Goal: Information Seeking & Learning: Learn about a topic

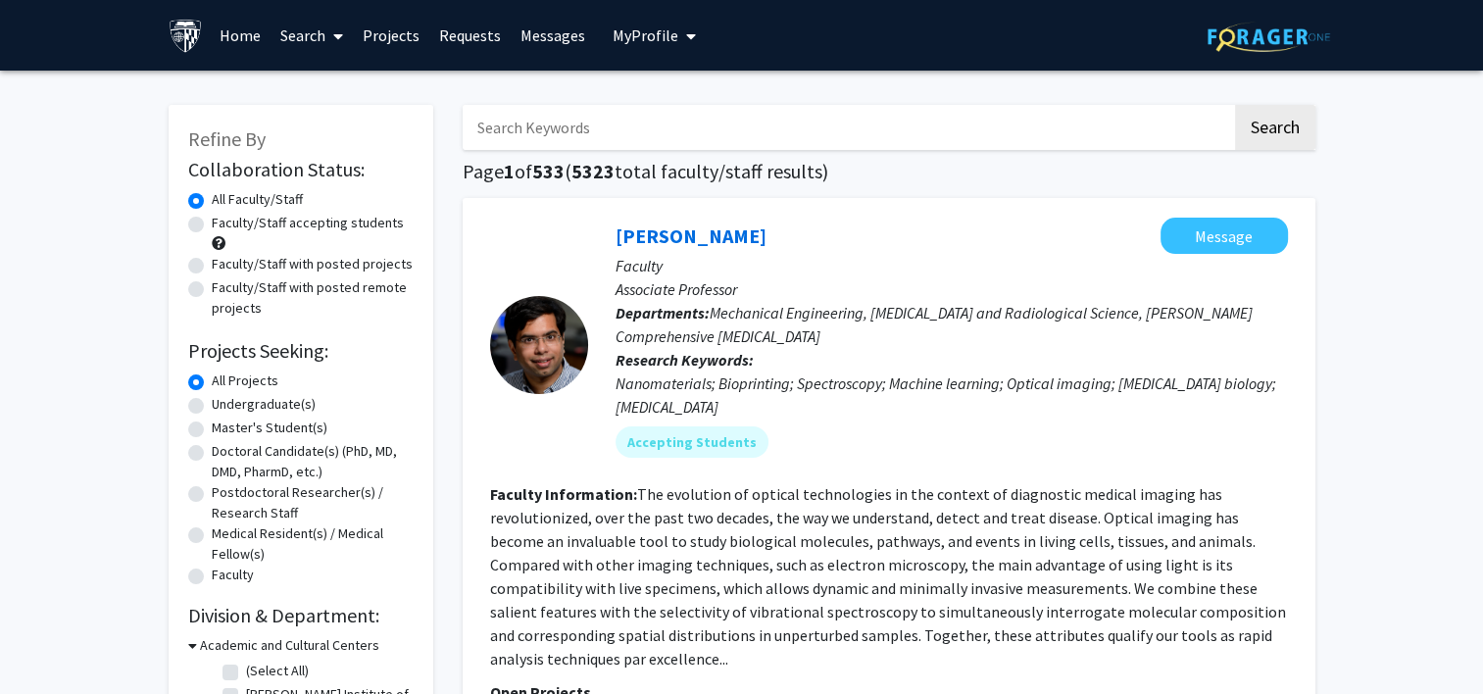
click at [651, 36] on span "My Profile" at bounding box center [646, 35] width 66 height 20
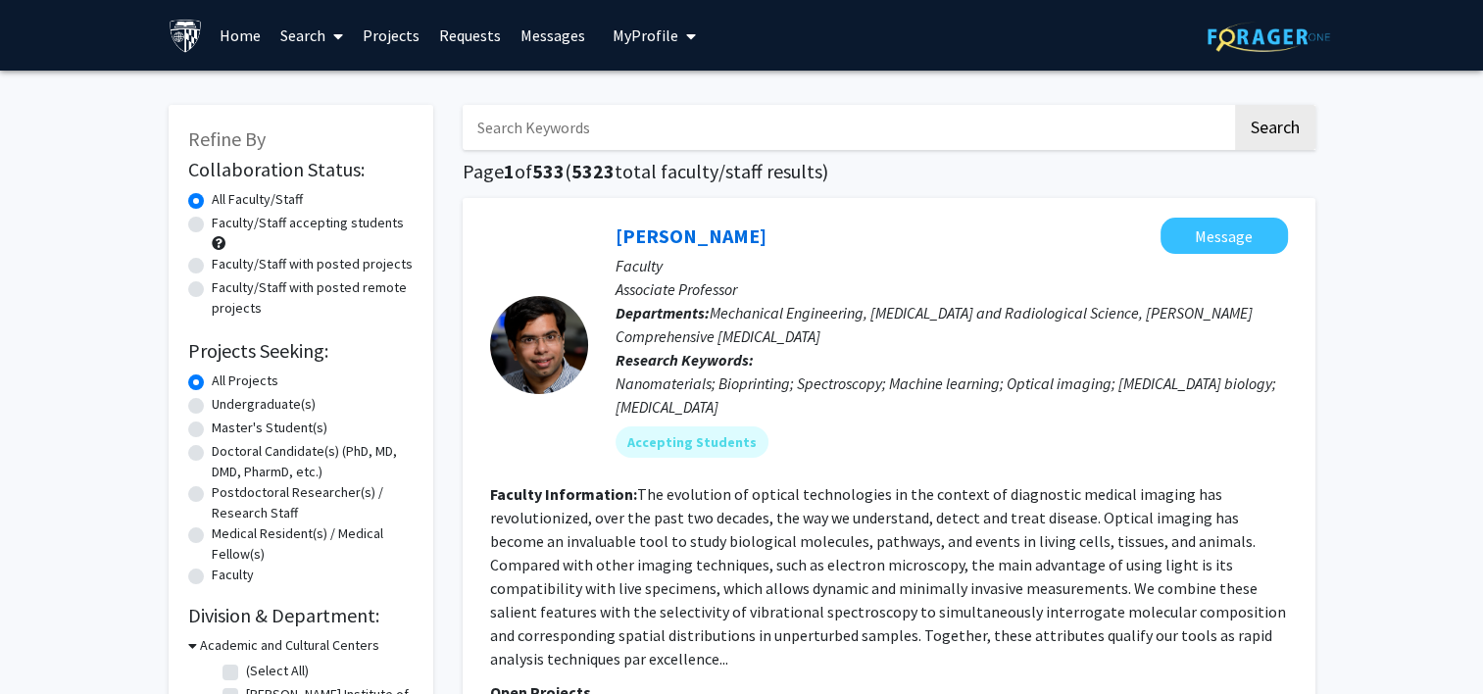
click at [212, 403] on label "Undergraduate(s)" at bounding box center [264, 404] width 104 height 21
click at [212, 403] on input "Undergraduate(s)" at bounding box center [218, 400] width 13 height 13
radio input "true"
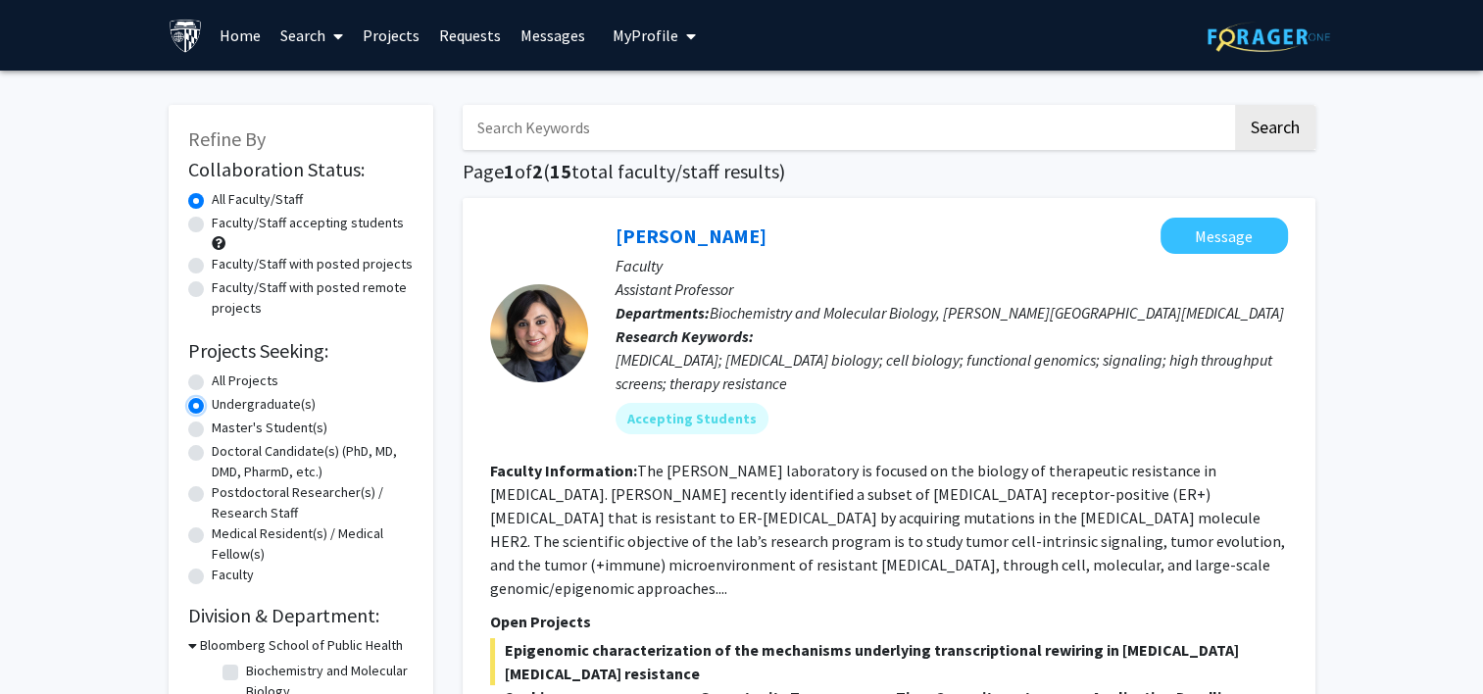
scroll to position [98, 0]
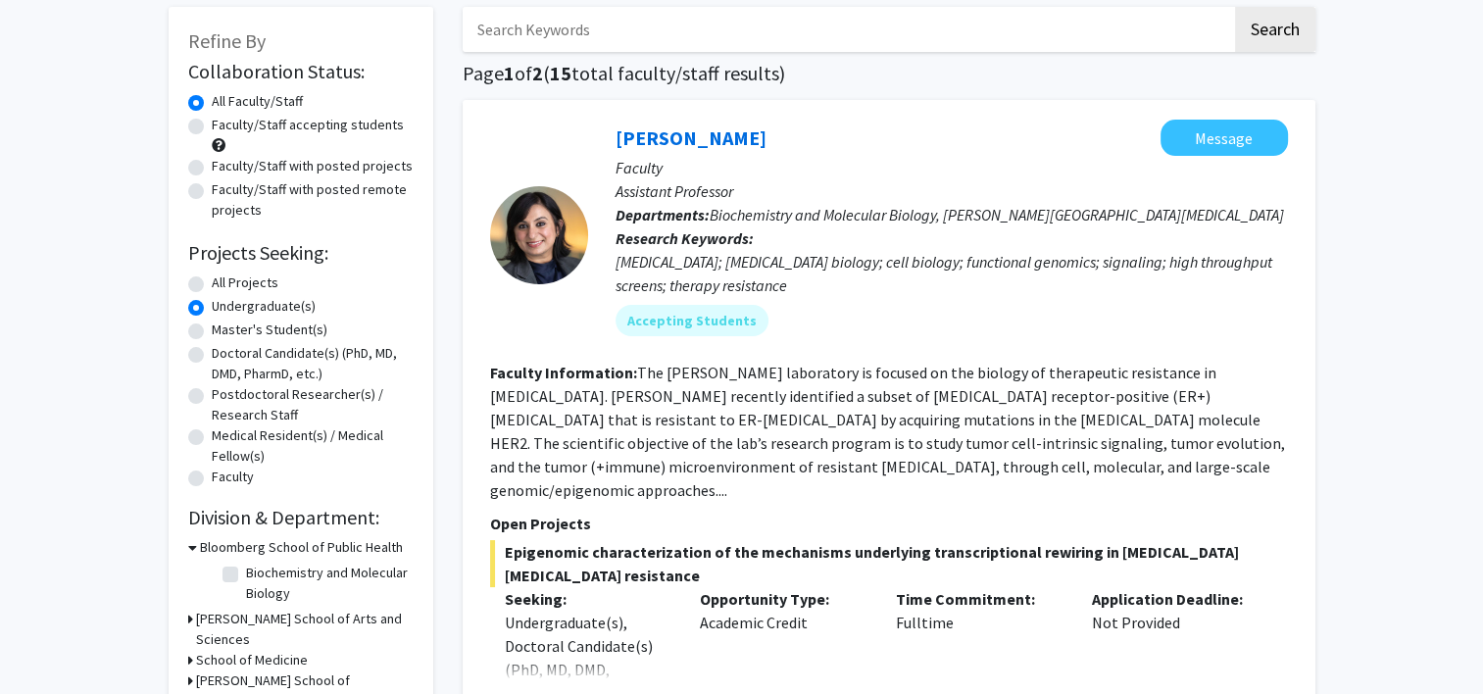
click at [197, 404] on div "Postdoctoral Researcher(s) / Research Staff" at bounding box center [300, 404] width 225 height 41
click at [196, 406] on div "Postdoctoral Researcher(s) / Research Staff" at bounding box center [300, 404] width 225 height 41
click at [212, 399] on label "Postdoctoral Researcher(s) / Research Staff" at bounding box center [313, 404] width 202 height 41
click at [212, 397] on input "Postdoctoral Researcher(s) / Research Staff" at bounding box center [218, 390] width 13 height 13
radio input "true"
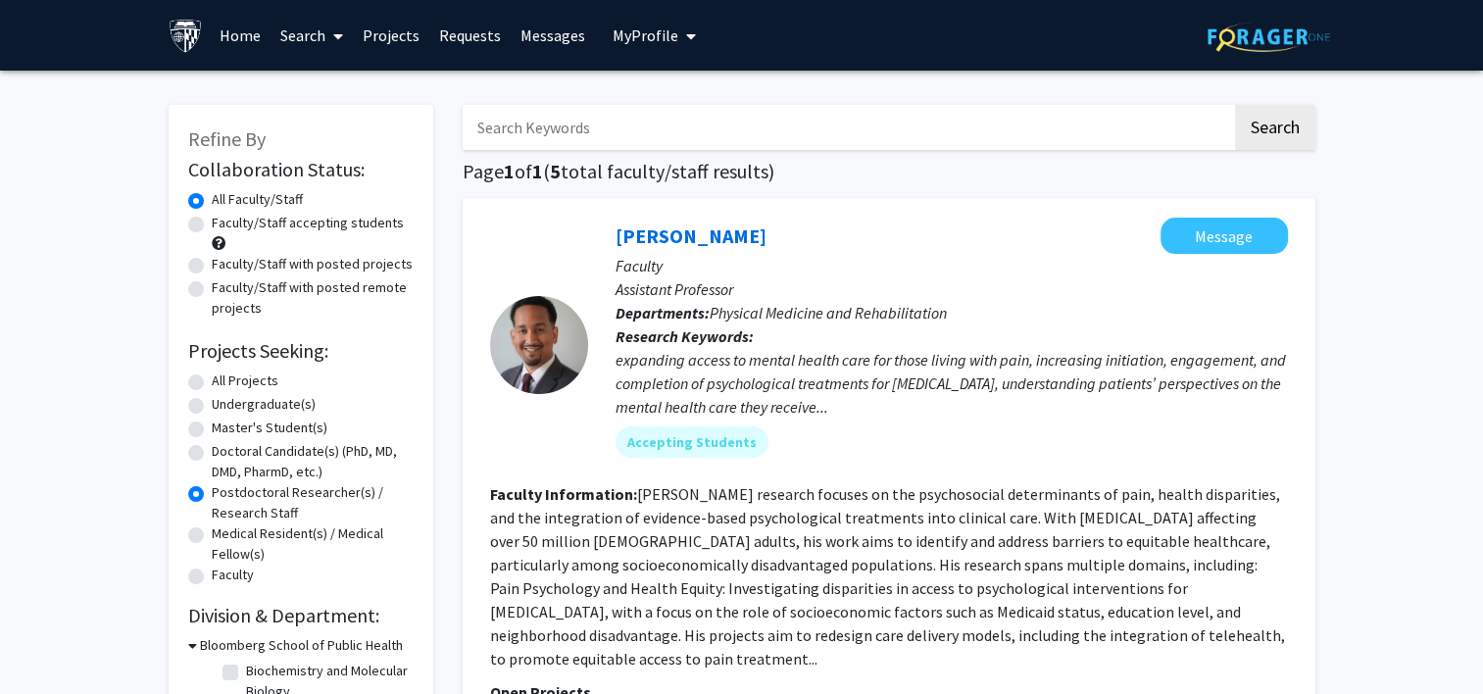
click at [212, 224] on label "Faculty/Staff accepting students" at bounding box center [308, 223] width 192 height 21
click at [212, 224] on input "Faculty/Staff accepting students" at bounding box center [218, 219] width 13 height 13
radio input "true"
click at [212, 410] on label "Undergraduate(s)" at bounding box center [264, 404] width 104 height 21
click at [212, 407] on input "Undergraduate(s)" at bounding box center [218, 400] width 13 height 13
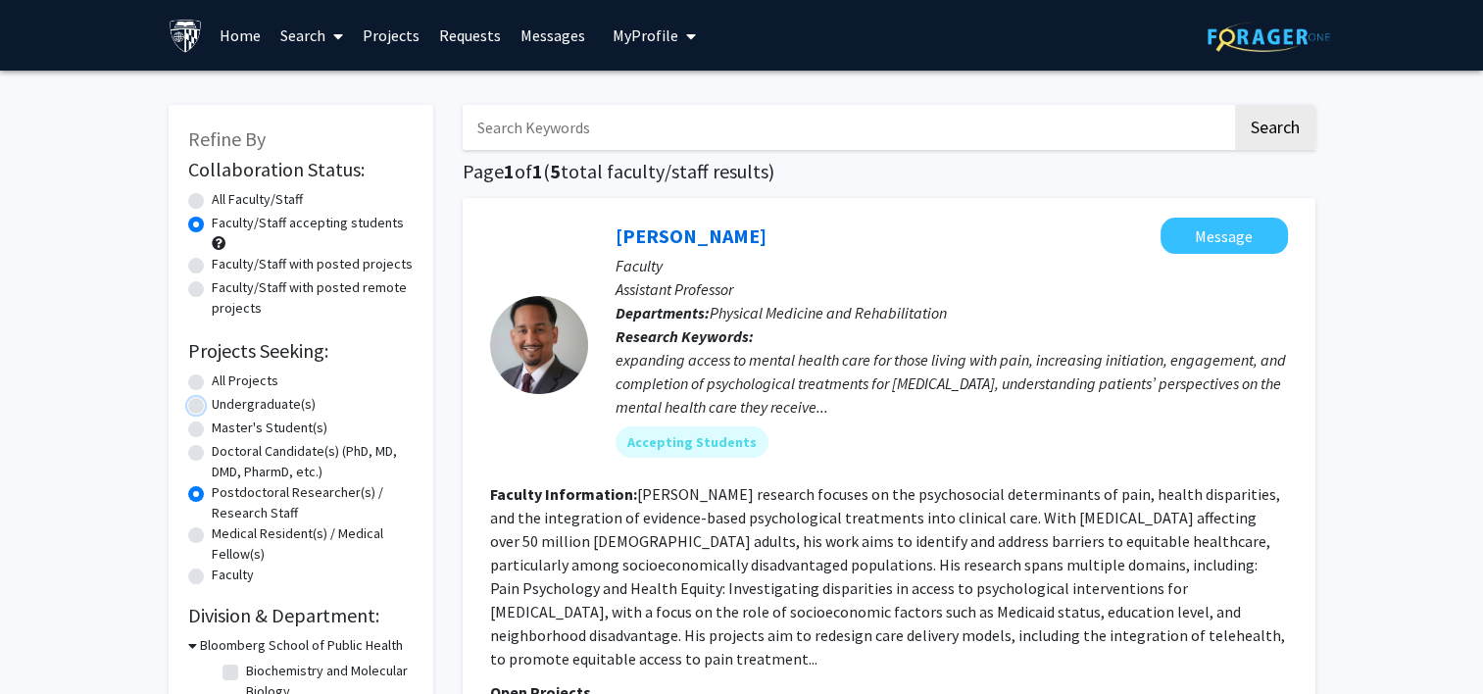
radio input "true"
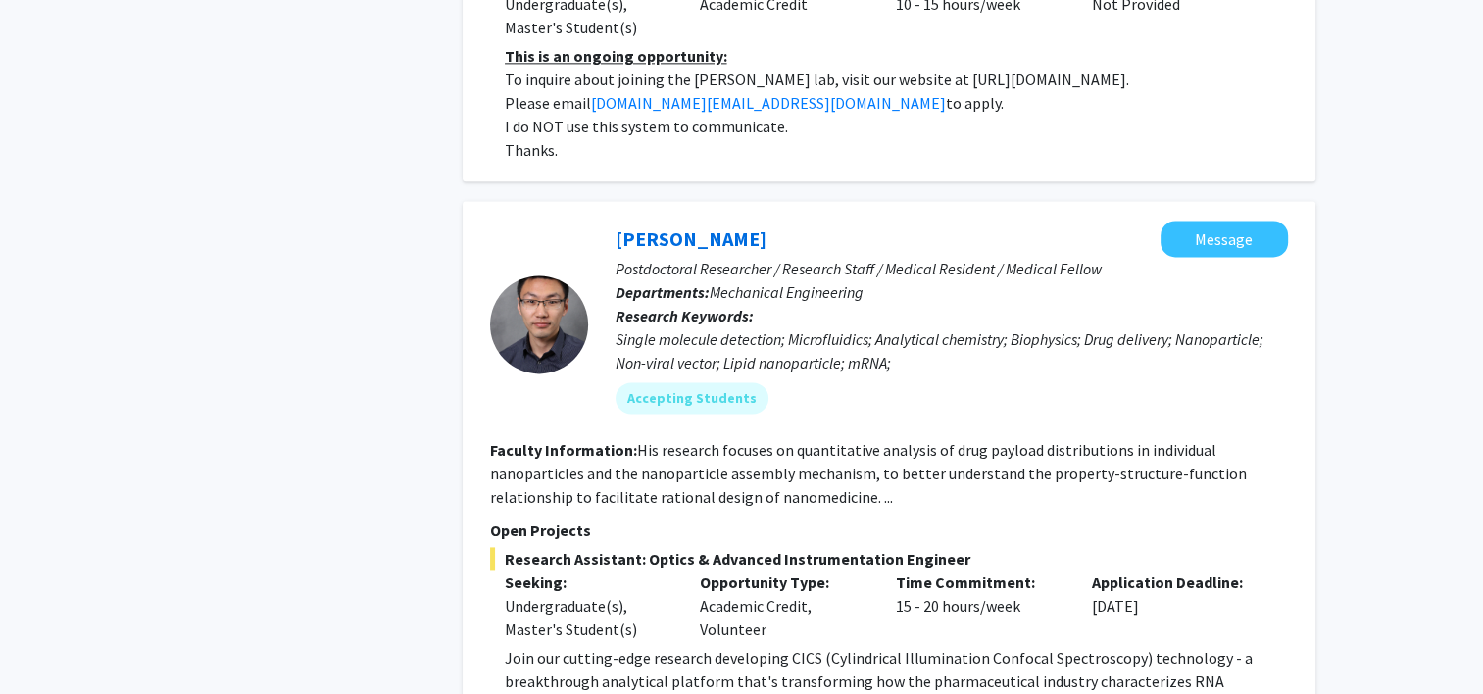
scroll to position [2549, 0]
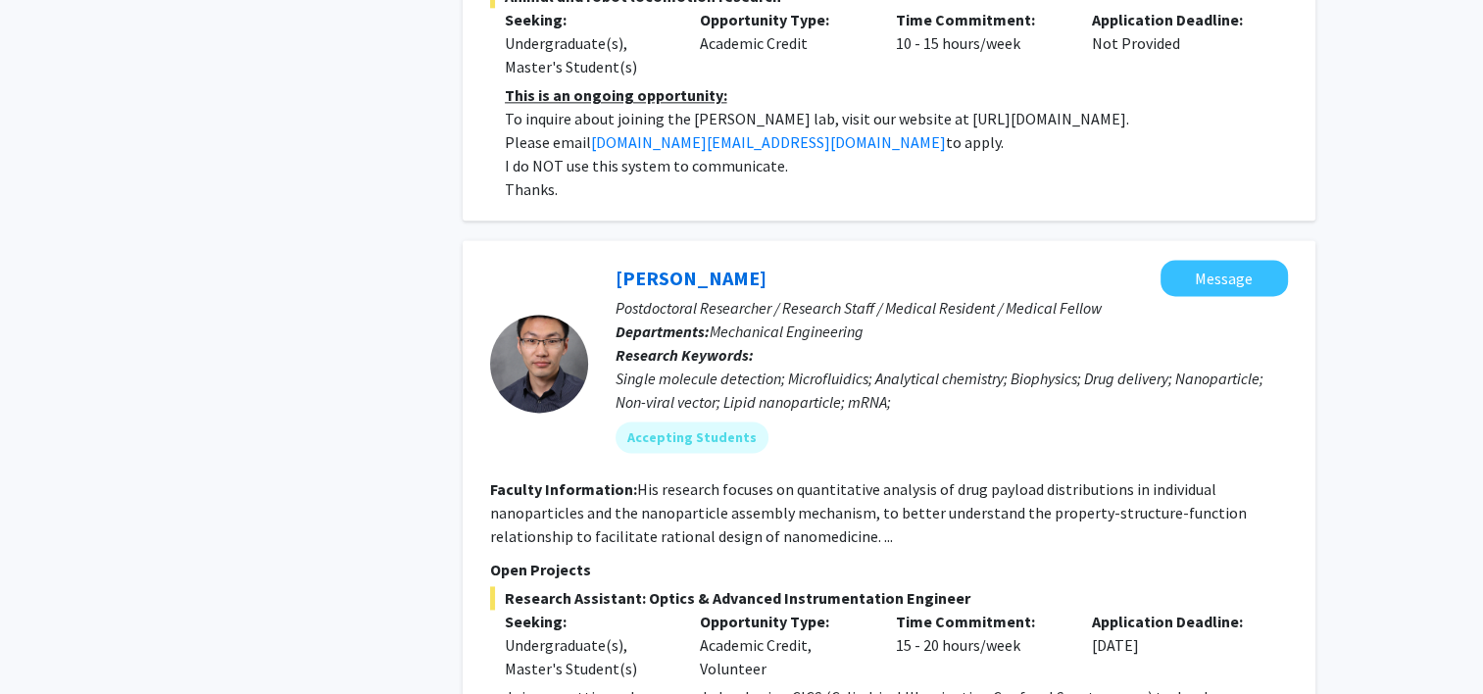
click at [932, 414] on fg-user-badges "Accepting Students" at bounding box center [952, 433] width 672 height 39
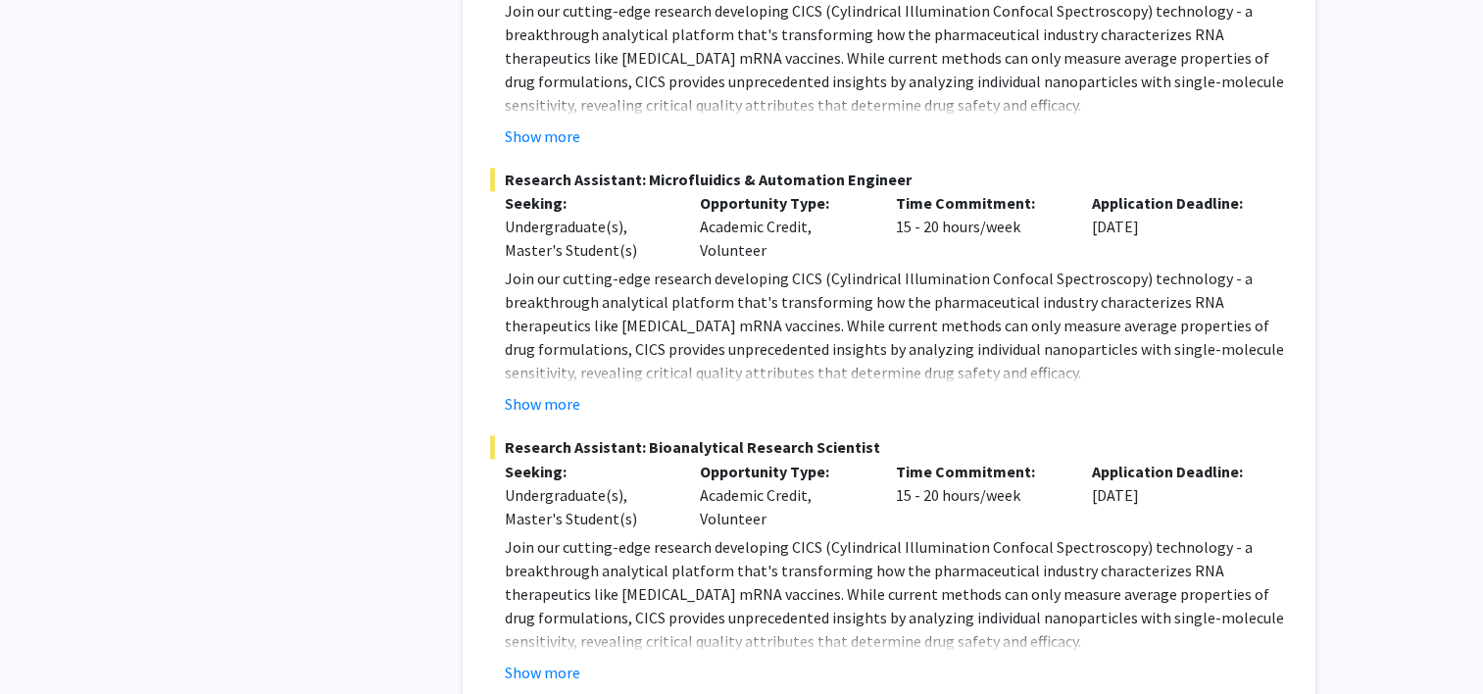
scroll to position [3431, 0]
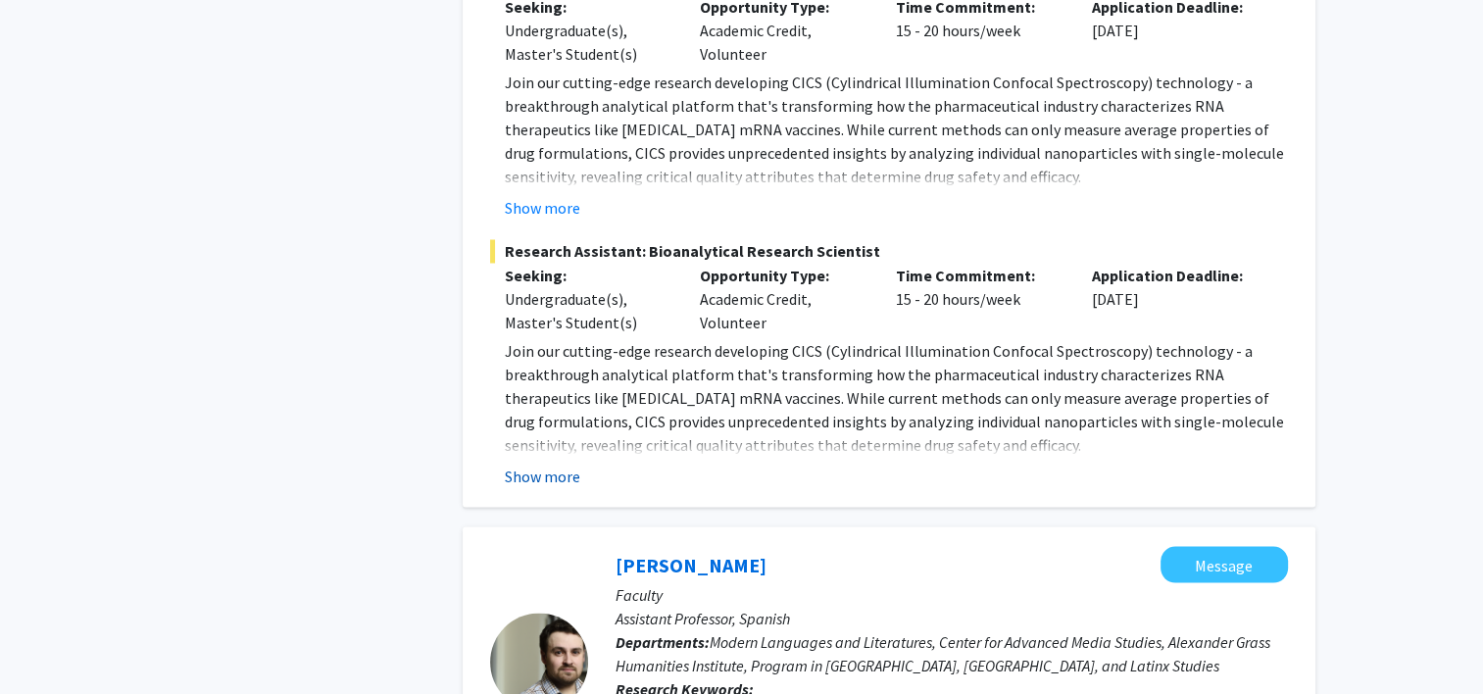
click at [557, 464] on button "Show more" at bounding box center [542, 476] width 75 height 24
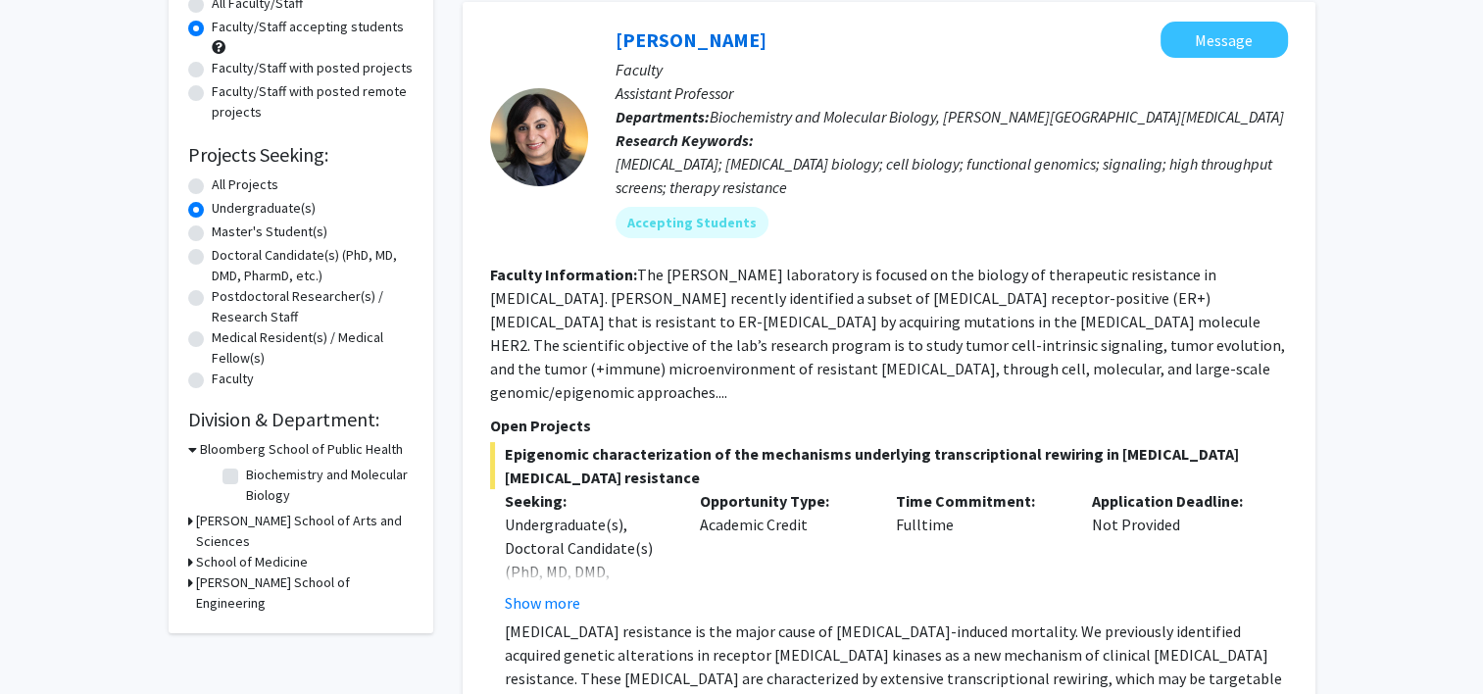
scroll to position [0, 0]
